Goal: Navigation & Orientation: Understand site structure

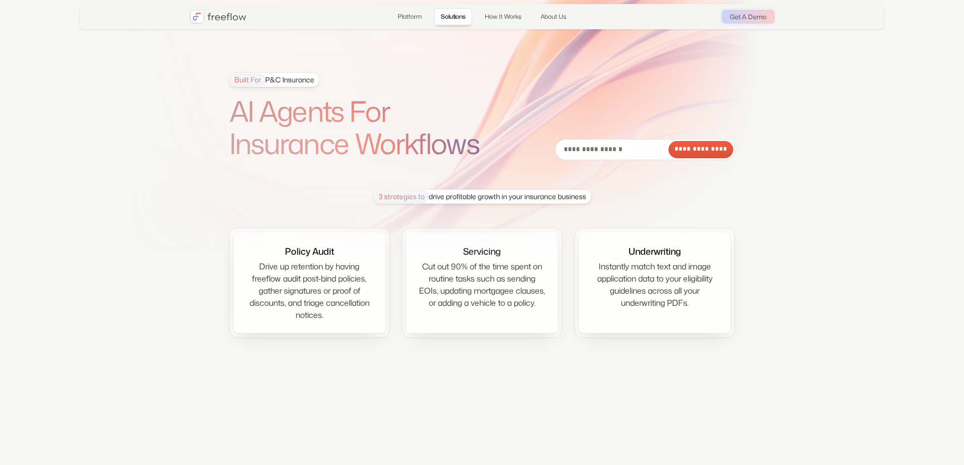
scroll to position [2685, 0]
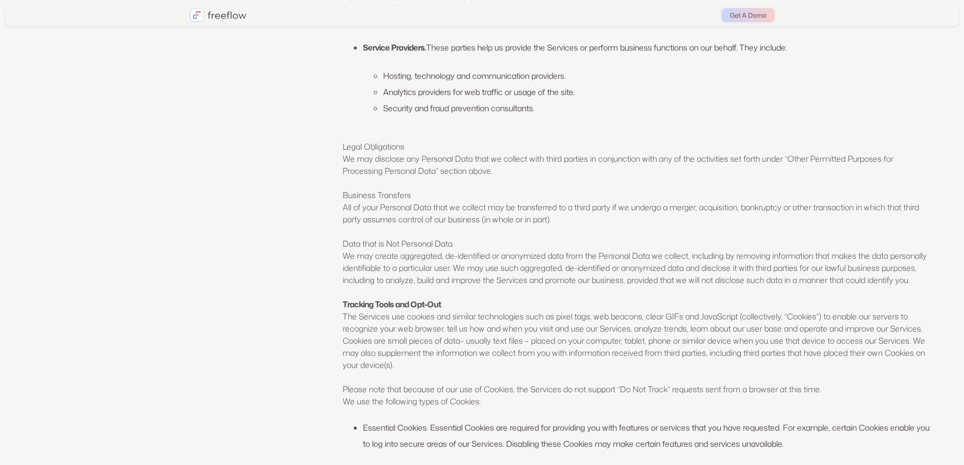
scroll to position [1172, 0]
